Goal: Information Seeking & Learning: Find specific fact

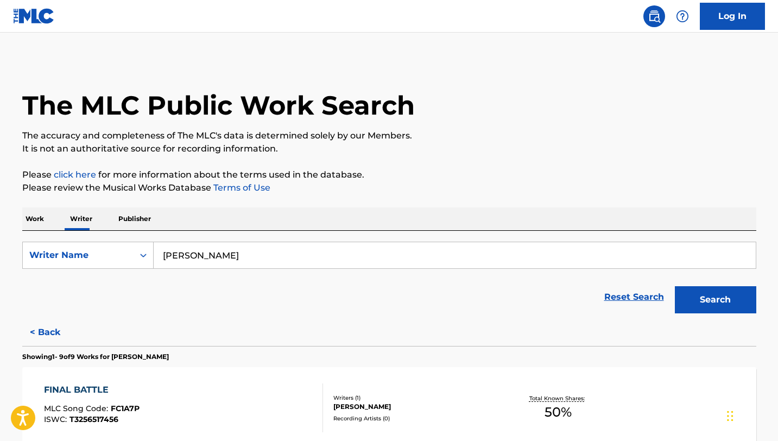
click at [203, 253] on input "[PERSON_NAME]" at bounding box center [455, 255] width 602 height 26
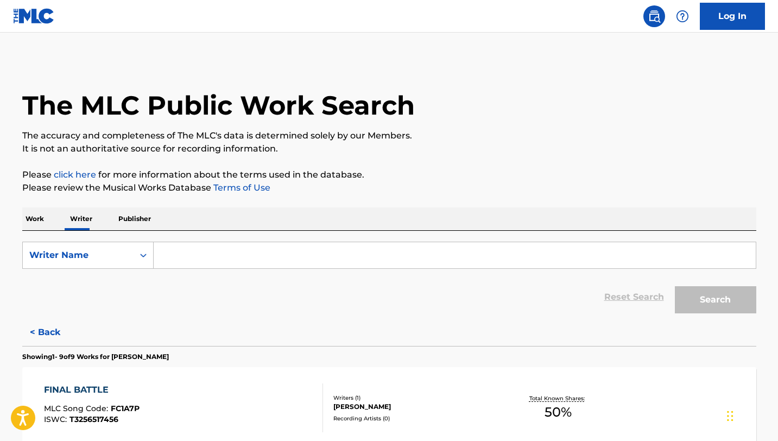
paste input "[PERSON_NAME]"
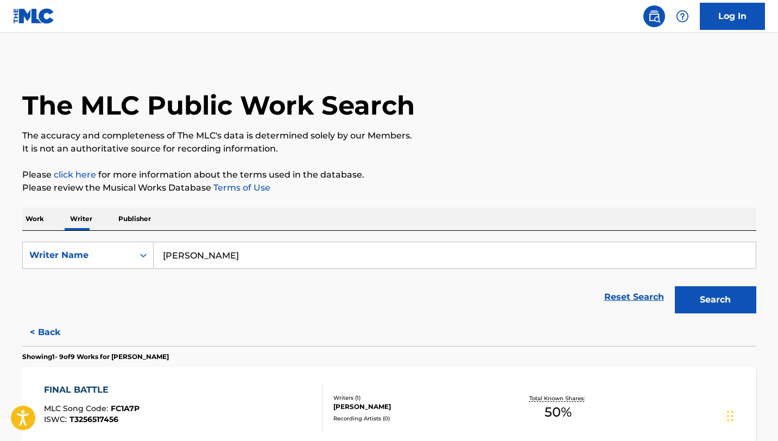
click at [675, 286] on button "Search" at bounding box center [715, 299] width 81 height 27
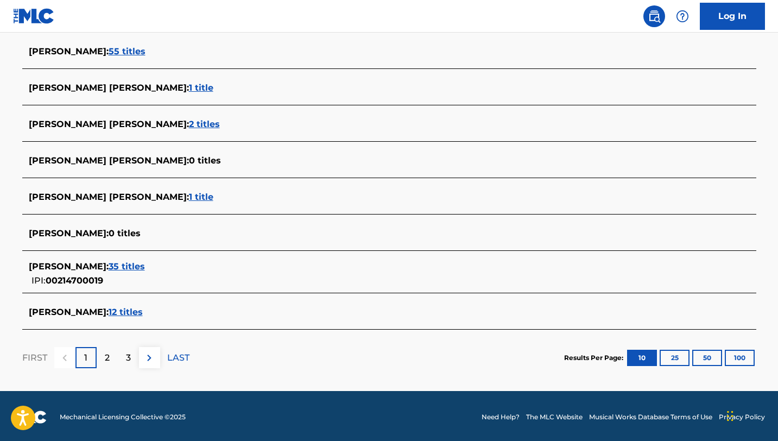
scroll to position [385, 0]
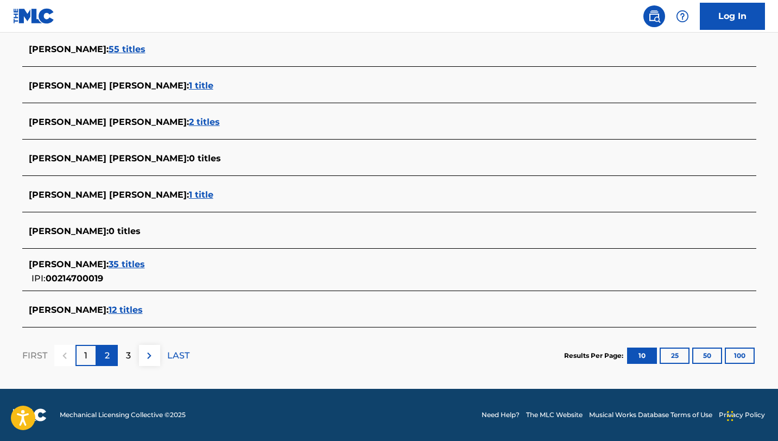
click at [110, 354] on div "2" at bounding box center [107, 355] width 21 height 21
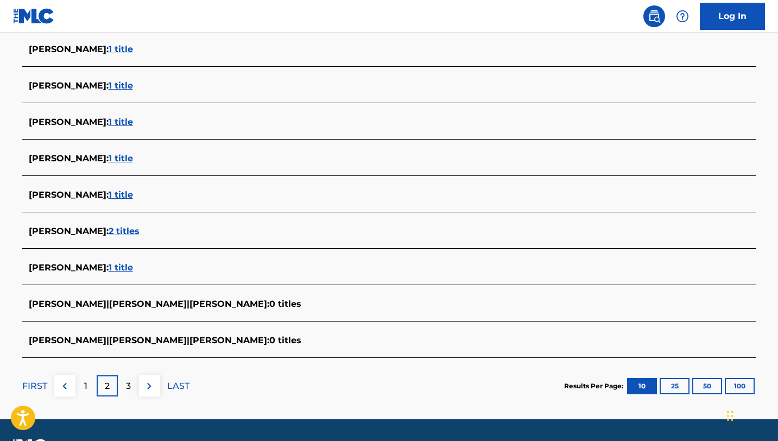
scroll to position [344, 0]
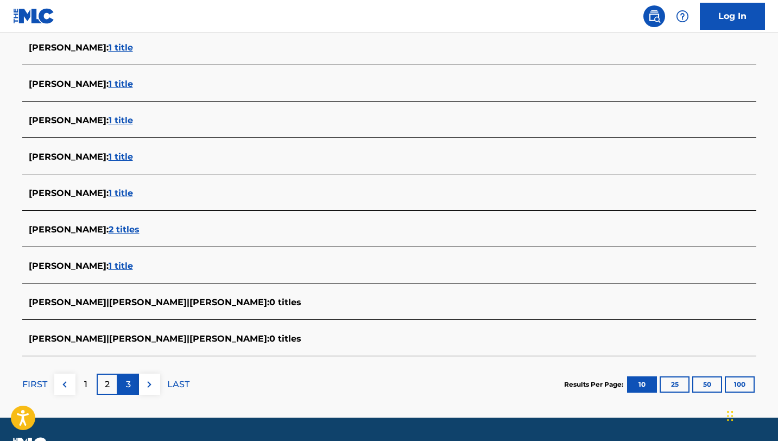
click at [129, 382] on p "3" at bounding box center [128, 384] width 5 height 13
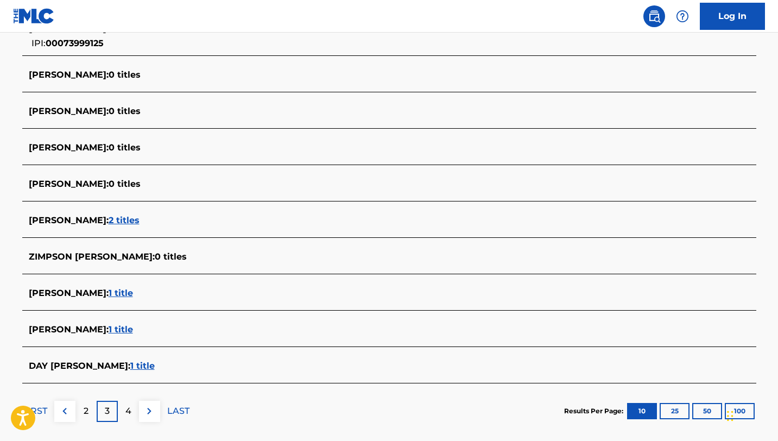
scroll to position [379, 0]
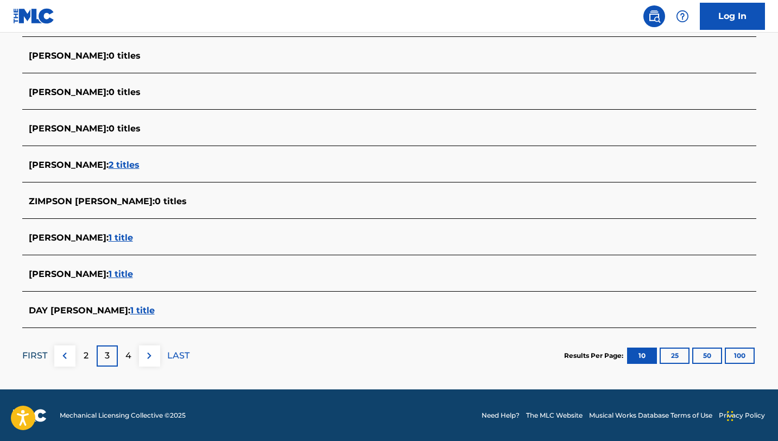
click at [42, 350] on p "FIRST" at bounding box center [34, 355] width 25 height 13
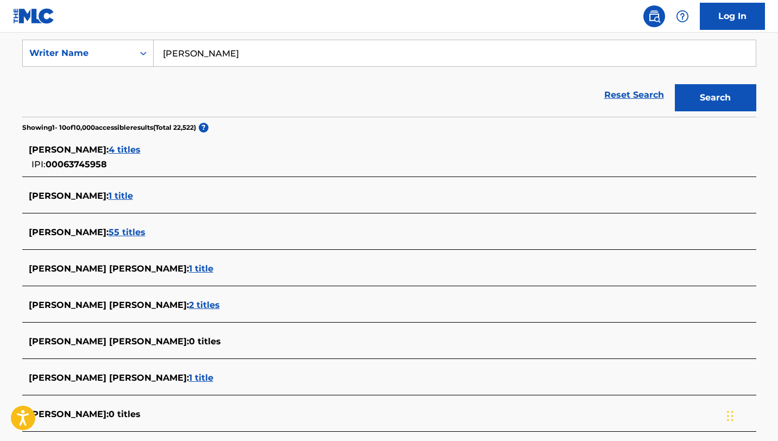
scroll to position [205, 0]
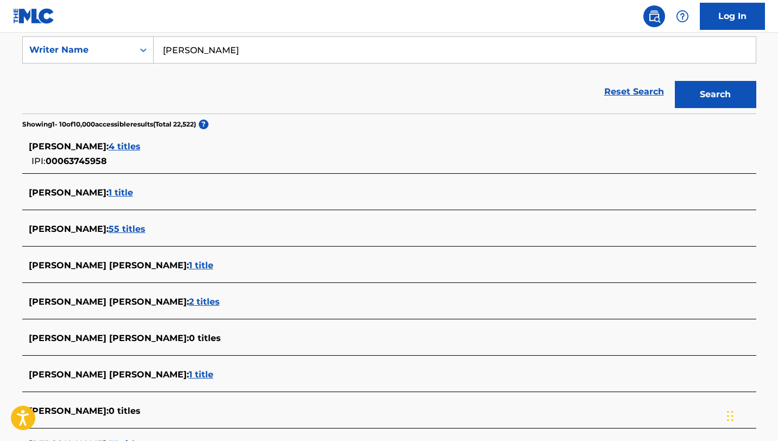
click at [258, 53] on input "[PERSON_NAME]" at bounding box center [455, 50] width 602 height 26
type input "[PERSON_NAME]"
click at [675, 81] on button "Search" at bounding box center [715, 94] width 81 height 27
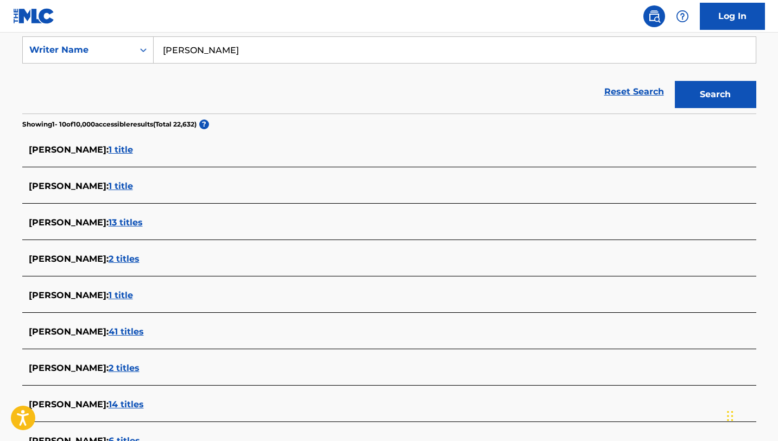
click at [66, 224] on span "[PERSON_NAME] :" at bounding box center [69, 222] width 80 height 10
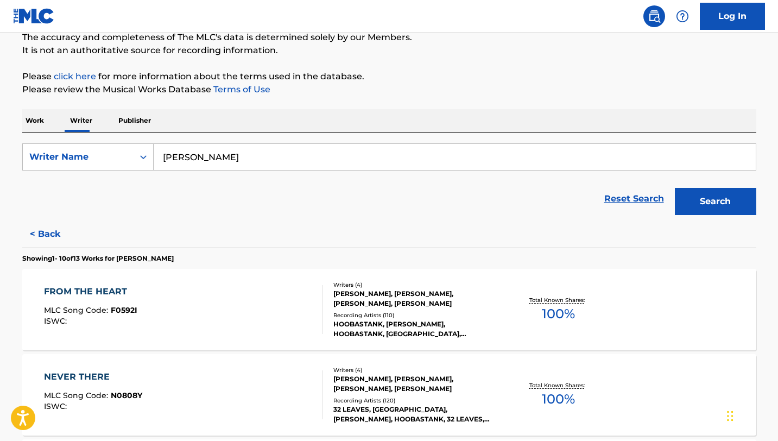
scroll to position [85, 0]
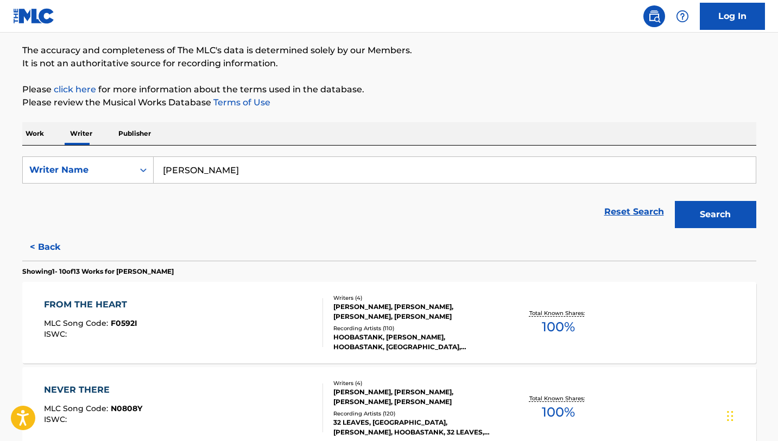
click at [261, 181] on input "[PERSON_NAME]" at bounding box center [455, 170] width 602 height 26
click at [675, 201] on button "Search" at bounding box center [715, 214] width 81 height 27
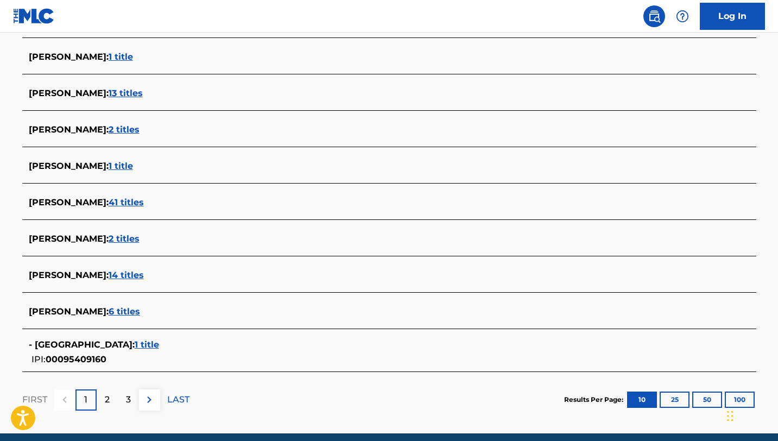
scroll to position [332, 0]
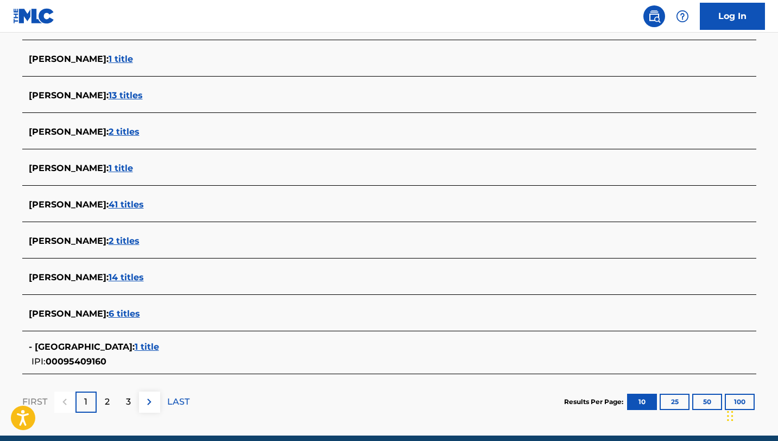
click at [109, 316] on span "[PERSON_NAME] :" at bounding box center [69, 314] width 80 height 10
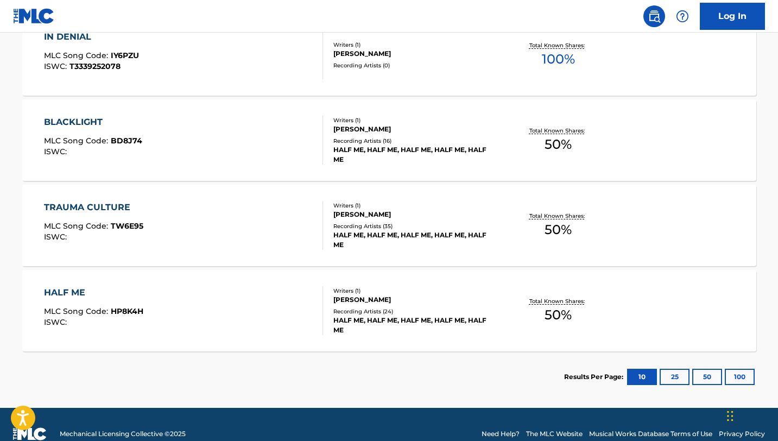
scroll to position [521, 0]
